Goal: Navigation & Orientation: Find specific page/section

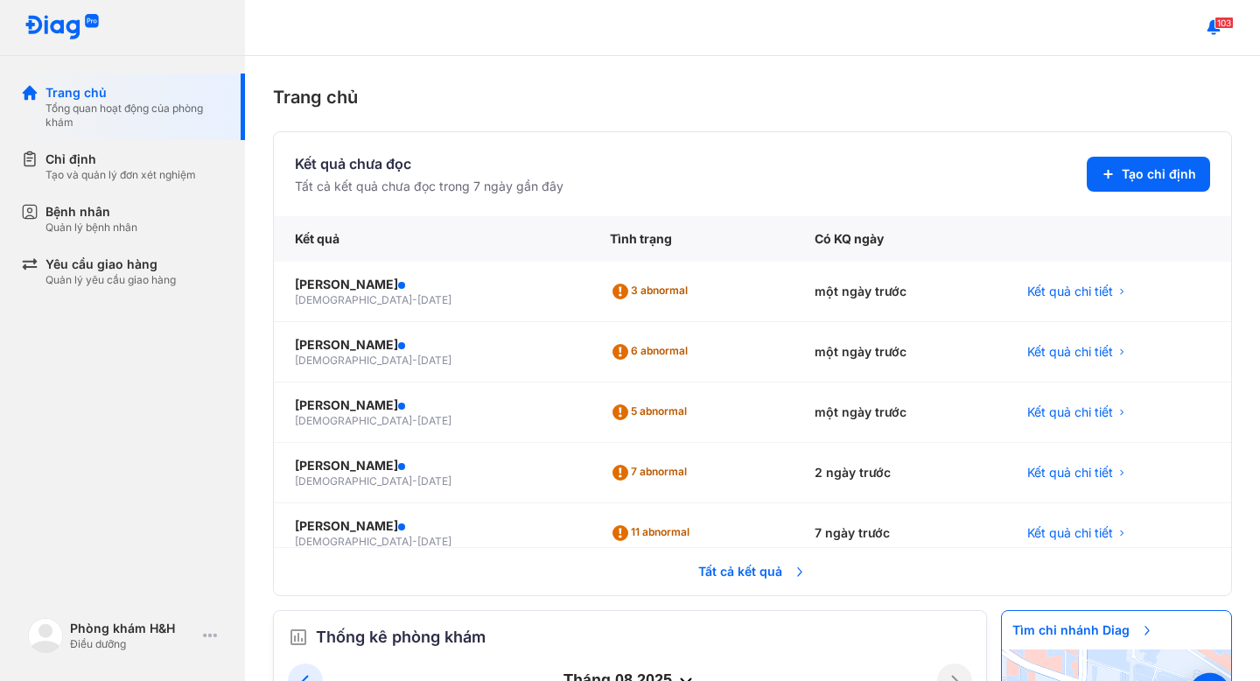
click at [725, 574] on span "Tất cả kết quả" at bounding box center [753, 571] width 130 height 39
